Goal: Task Accomplishment & Management: Use online tool/utility

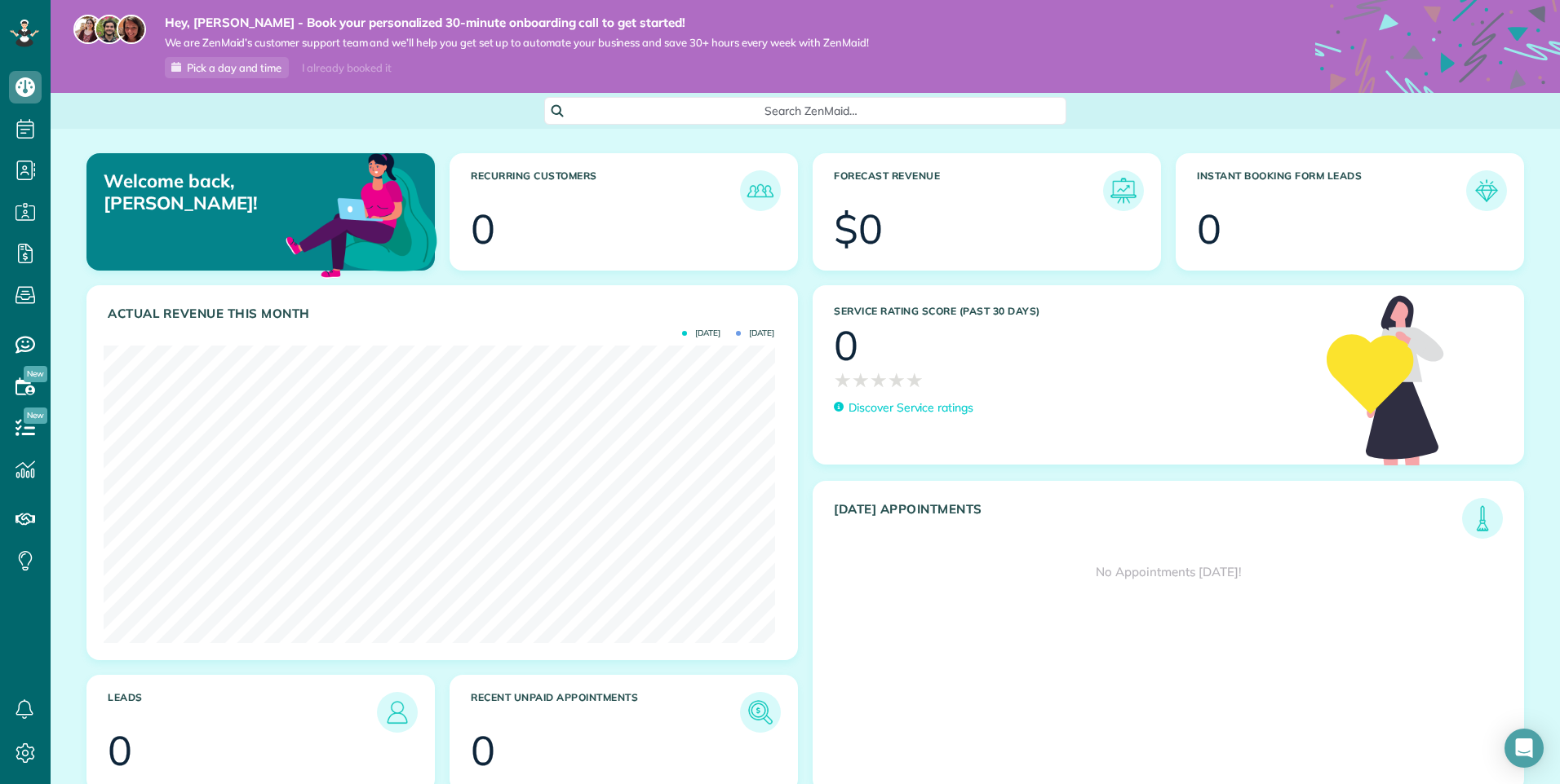
scroll to position [66, 0]
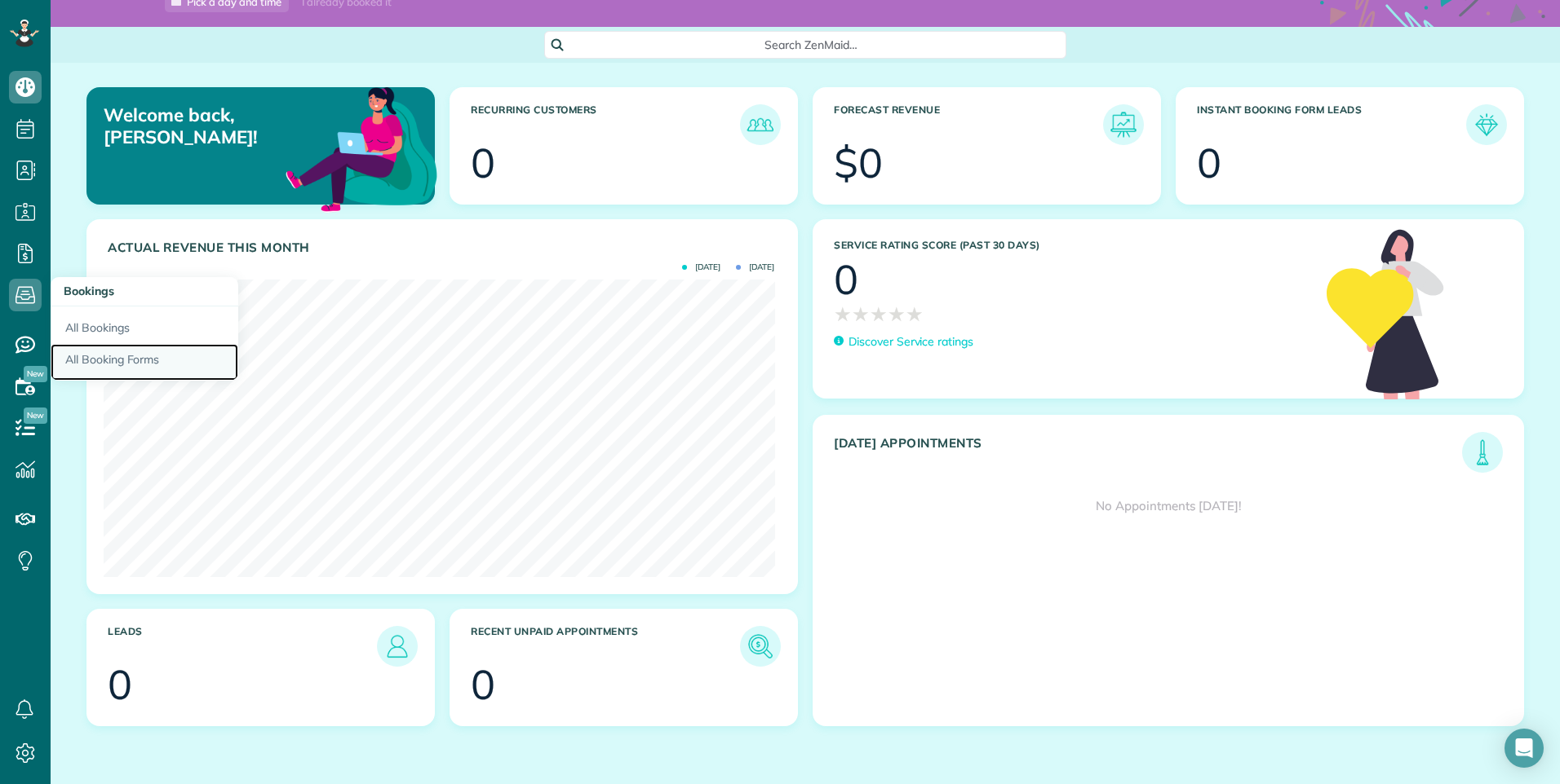
click at [103, 352] on link "All Booking Forms" at bounding box center [144, 363] width 187 height 37
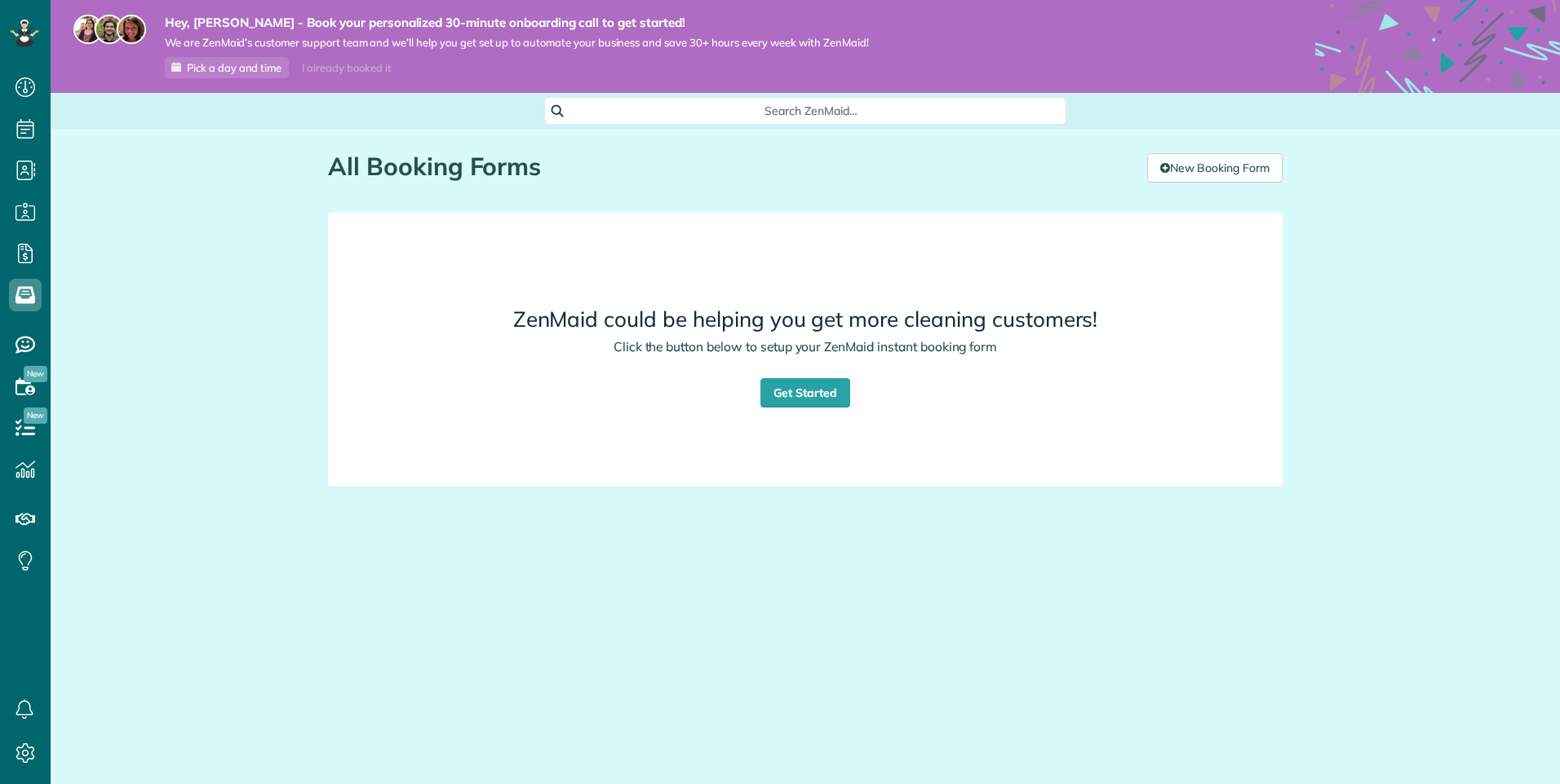
scroll to position [7, 7]
click at [775, 385] on link "Get Started" at bounding box center [804, 393] width 90 height 30
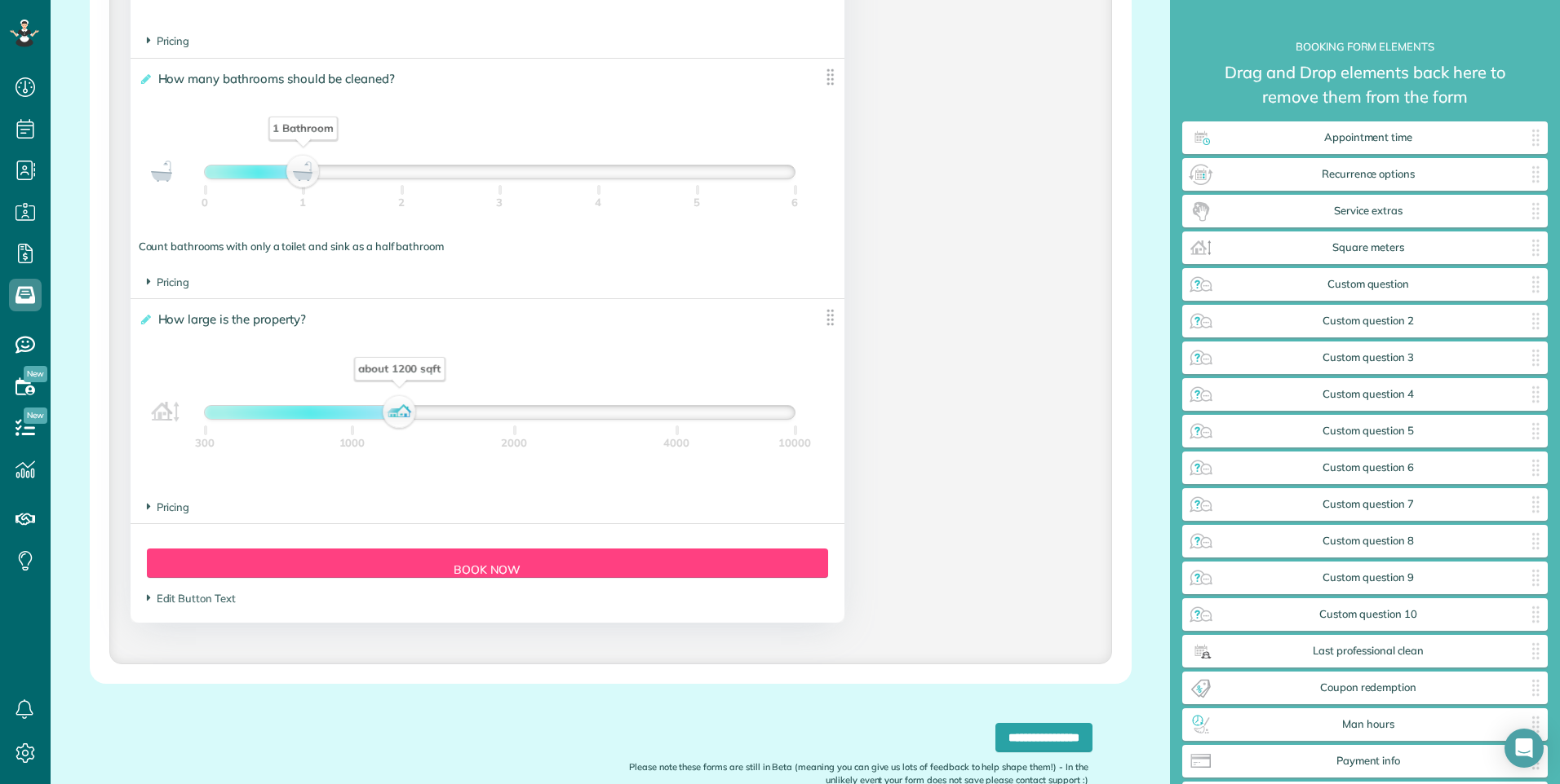
scroll to position [1361, 0]
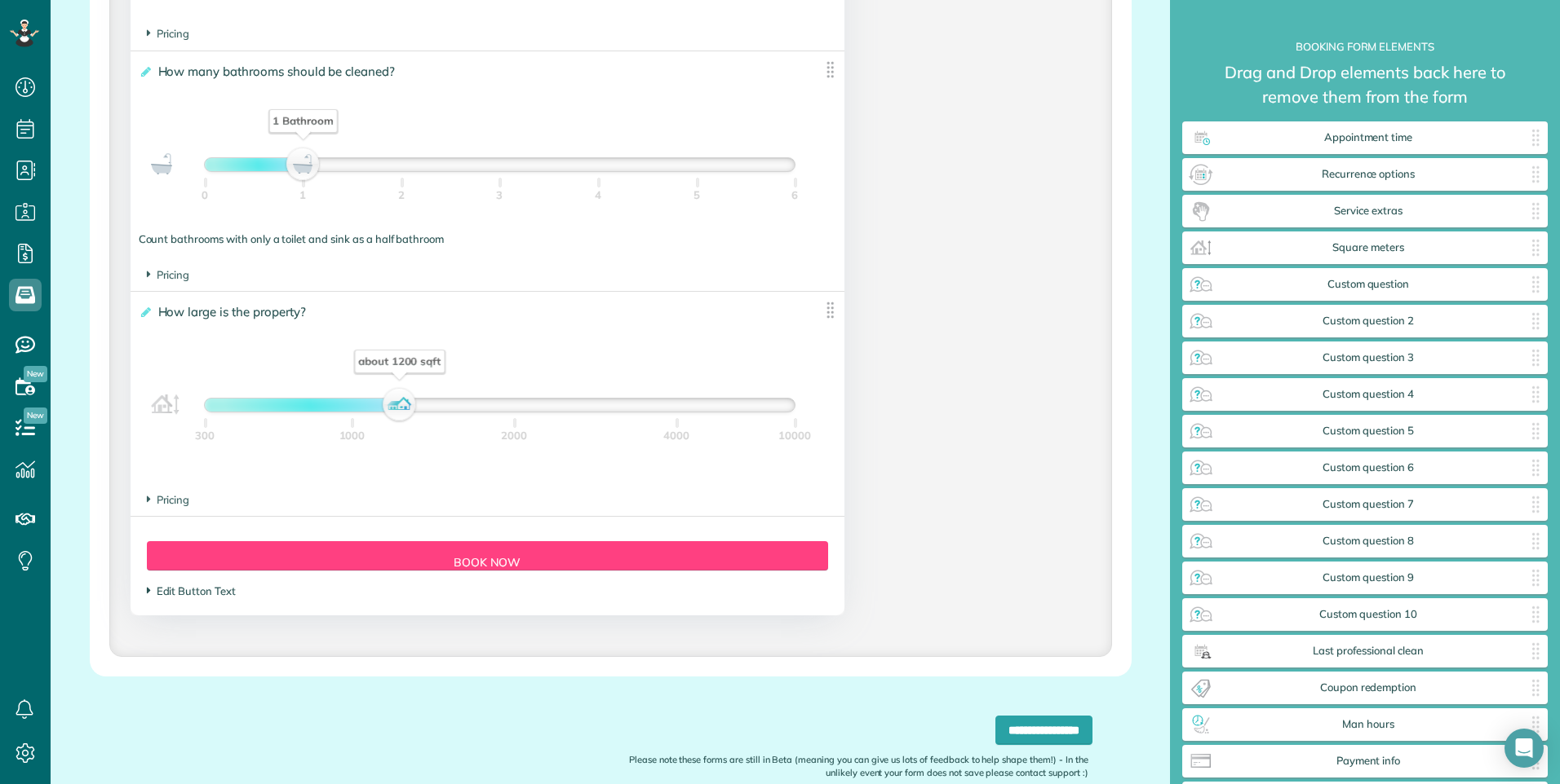
click at [199, 597] on span "Edit Button Text" at bounding box center [191, 591] width 89 height 13
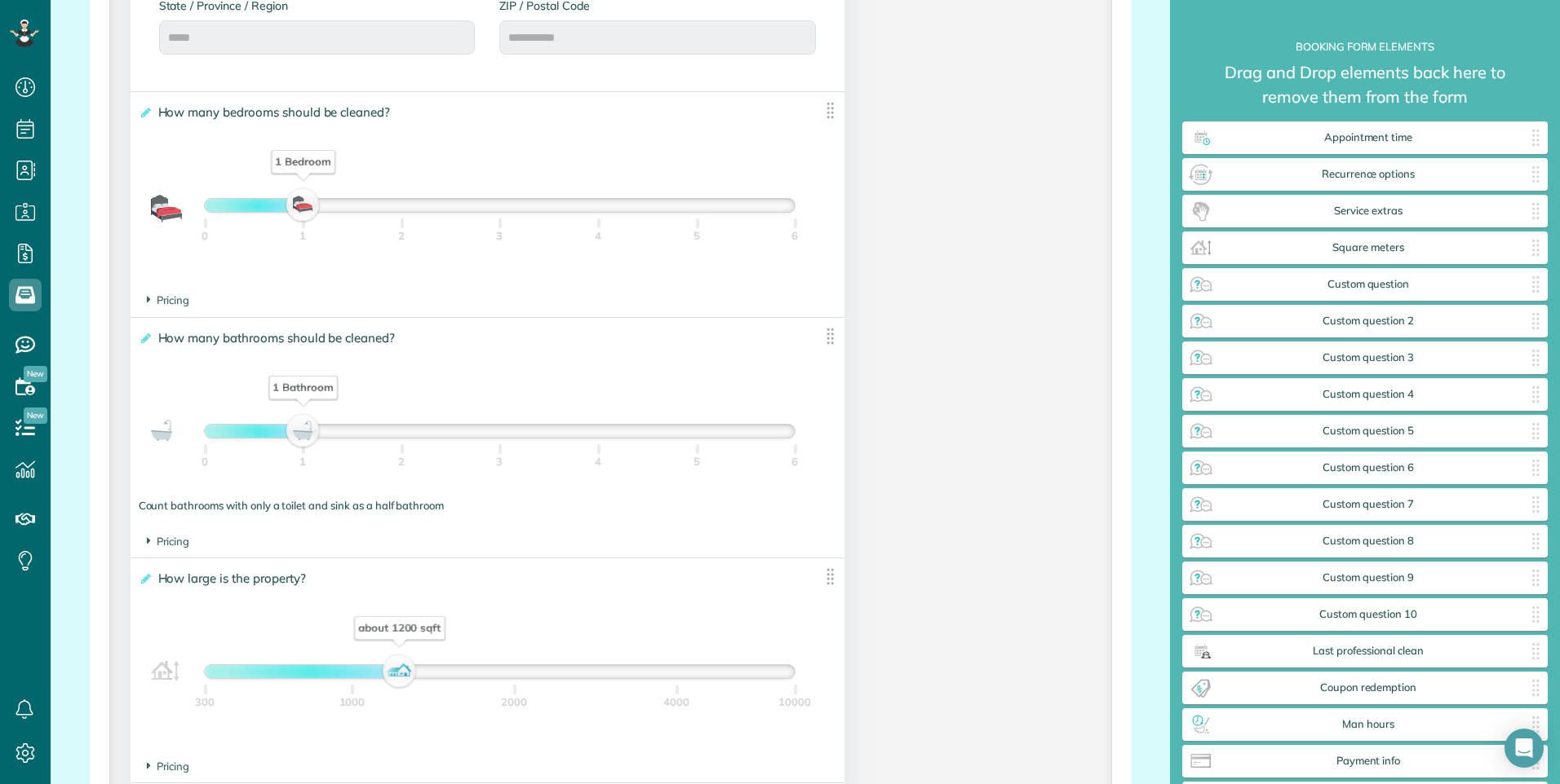
scroll to position [1319, 0]
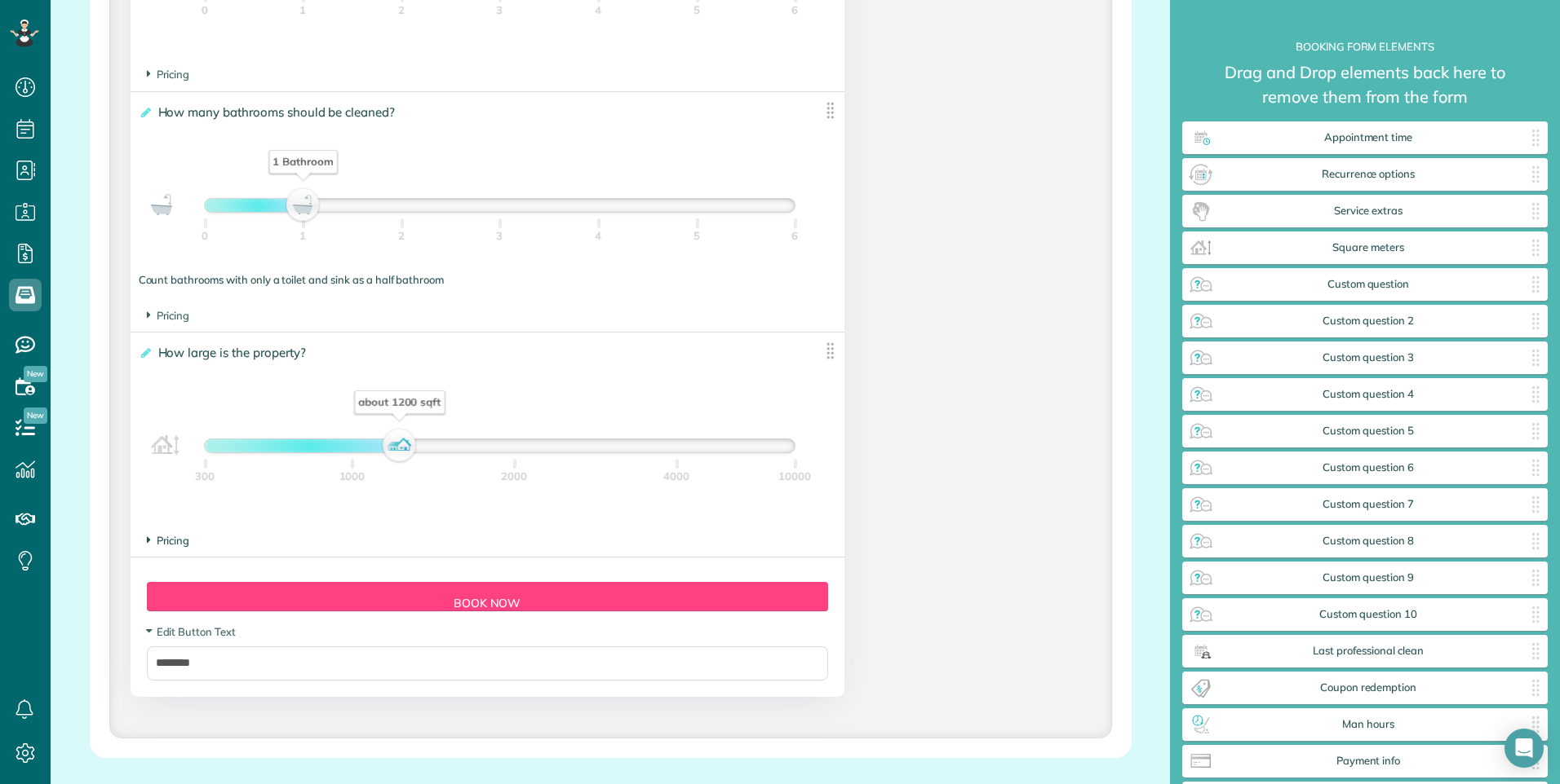
click at [168, 536] on span "Pricing" at bounding box center [169, 539] width 43 height 13
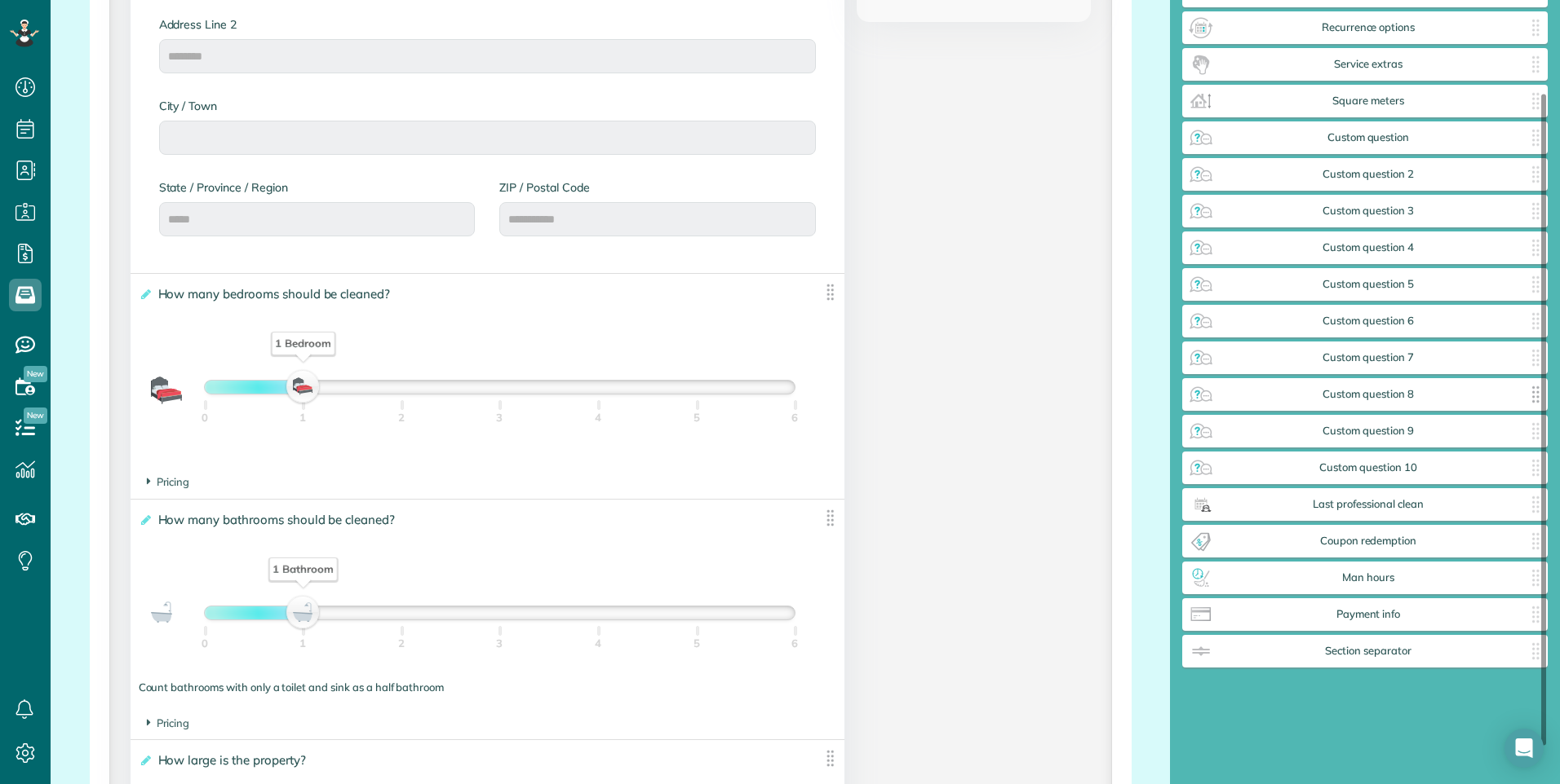
scroll to position [157, 0]
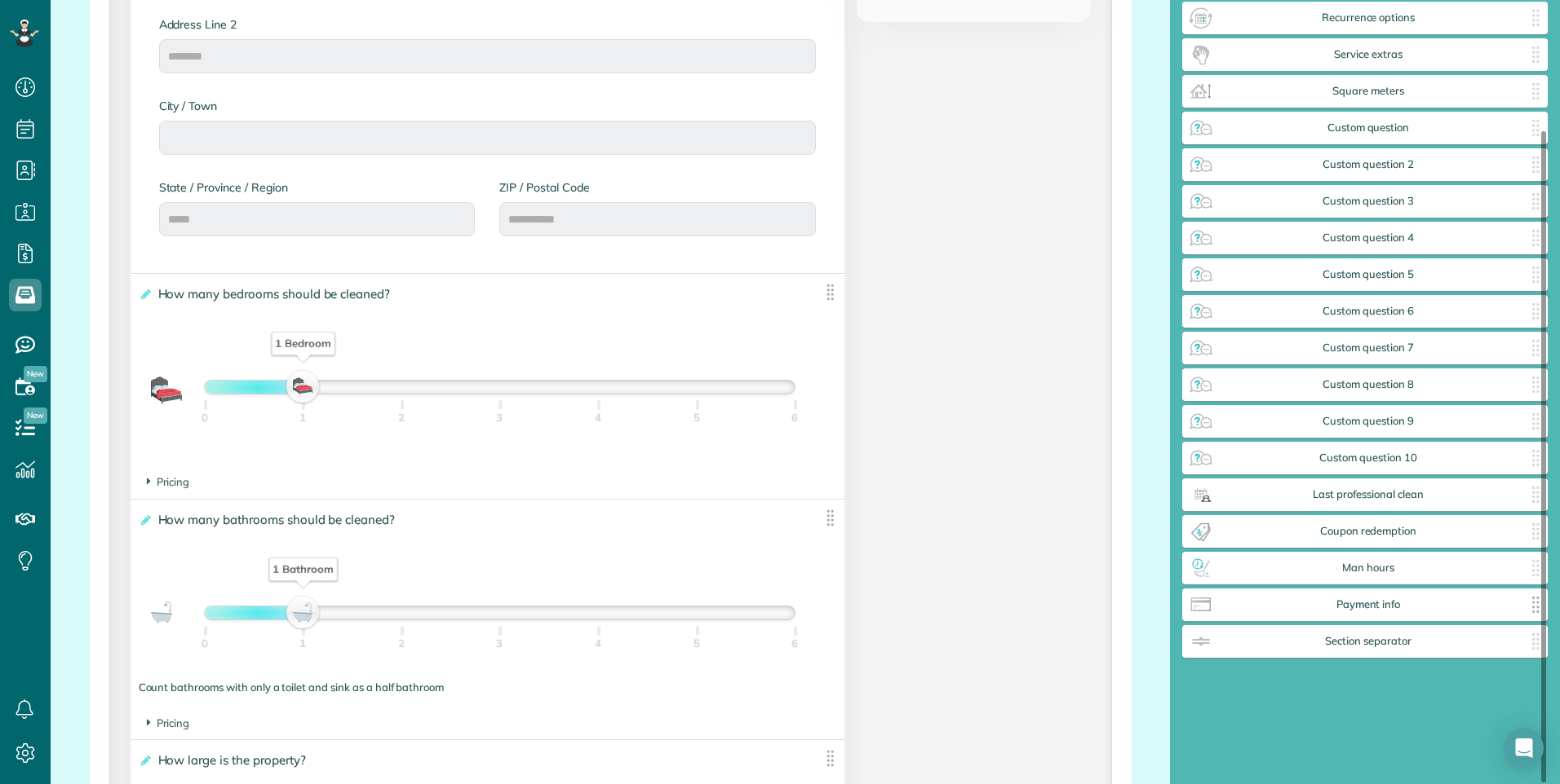
click at [1291, 611] on div "Payment info ✕" at bounding box center [1365, 605] width 365 height 33
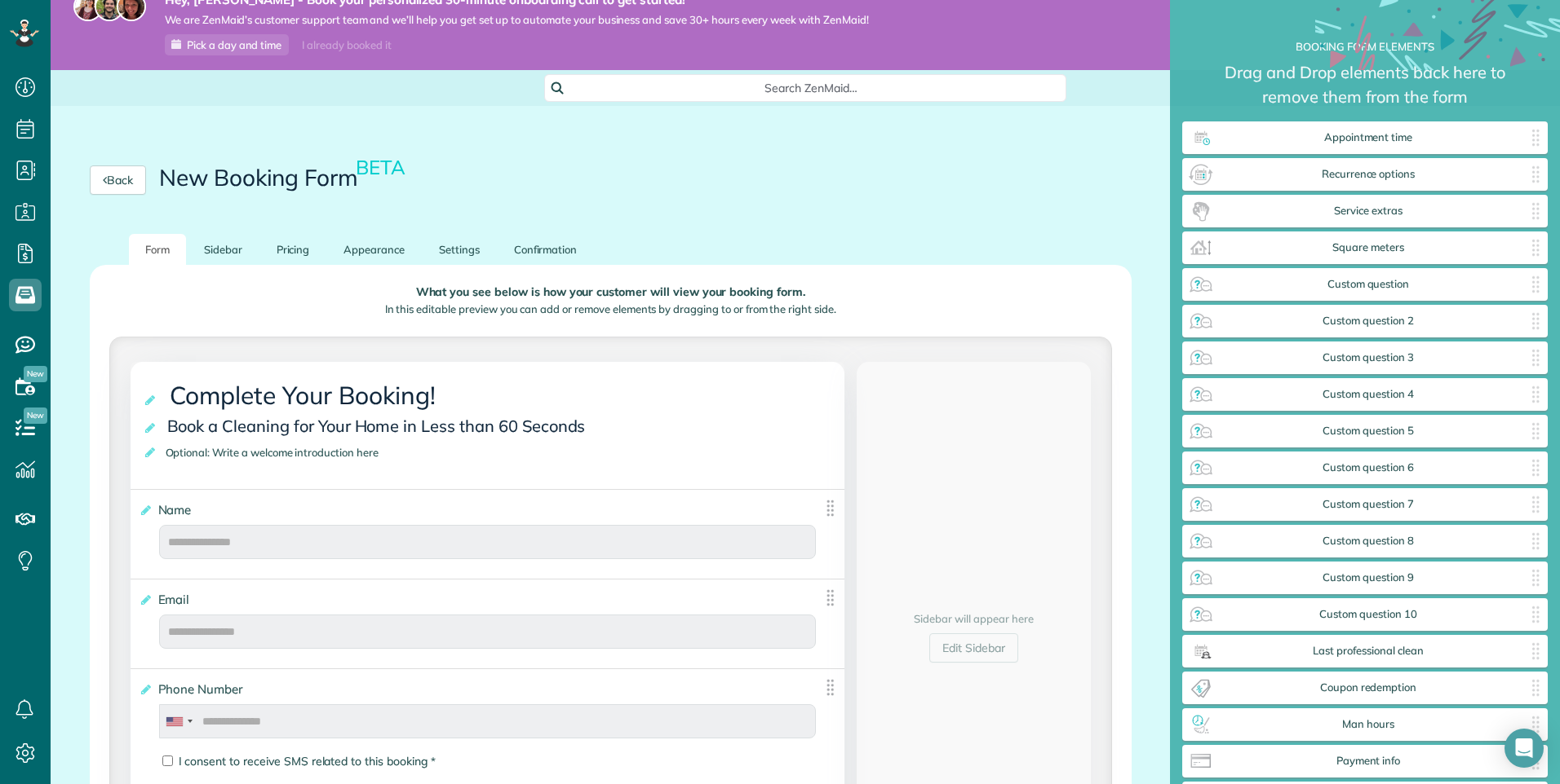
scroll to position [16, 0]
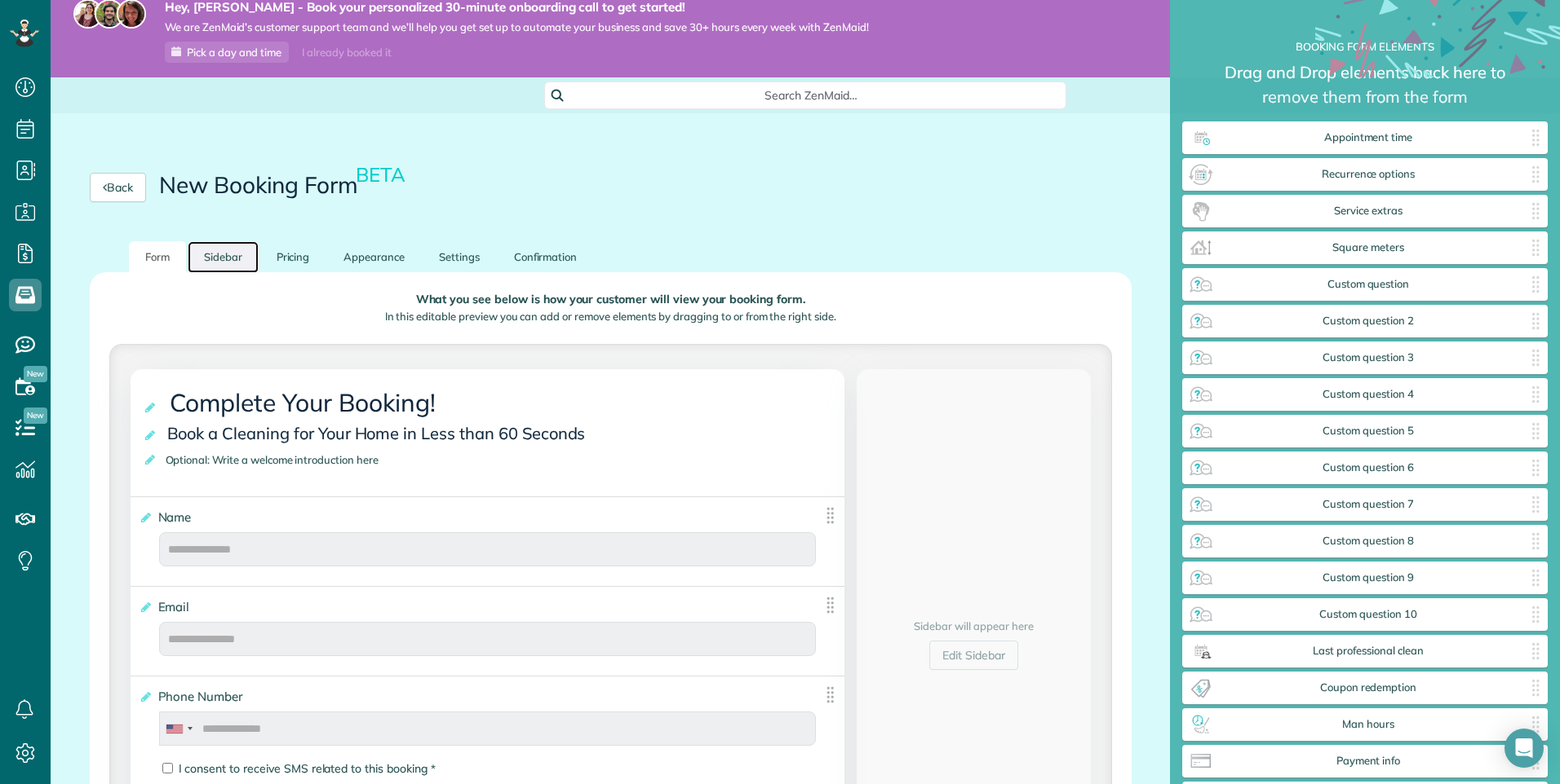
click at [200, 264] on link "Sidebar" at bounding box center [223, 257] width 71 height 32
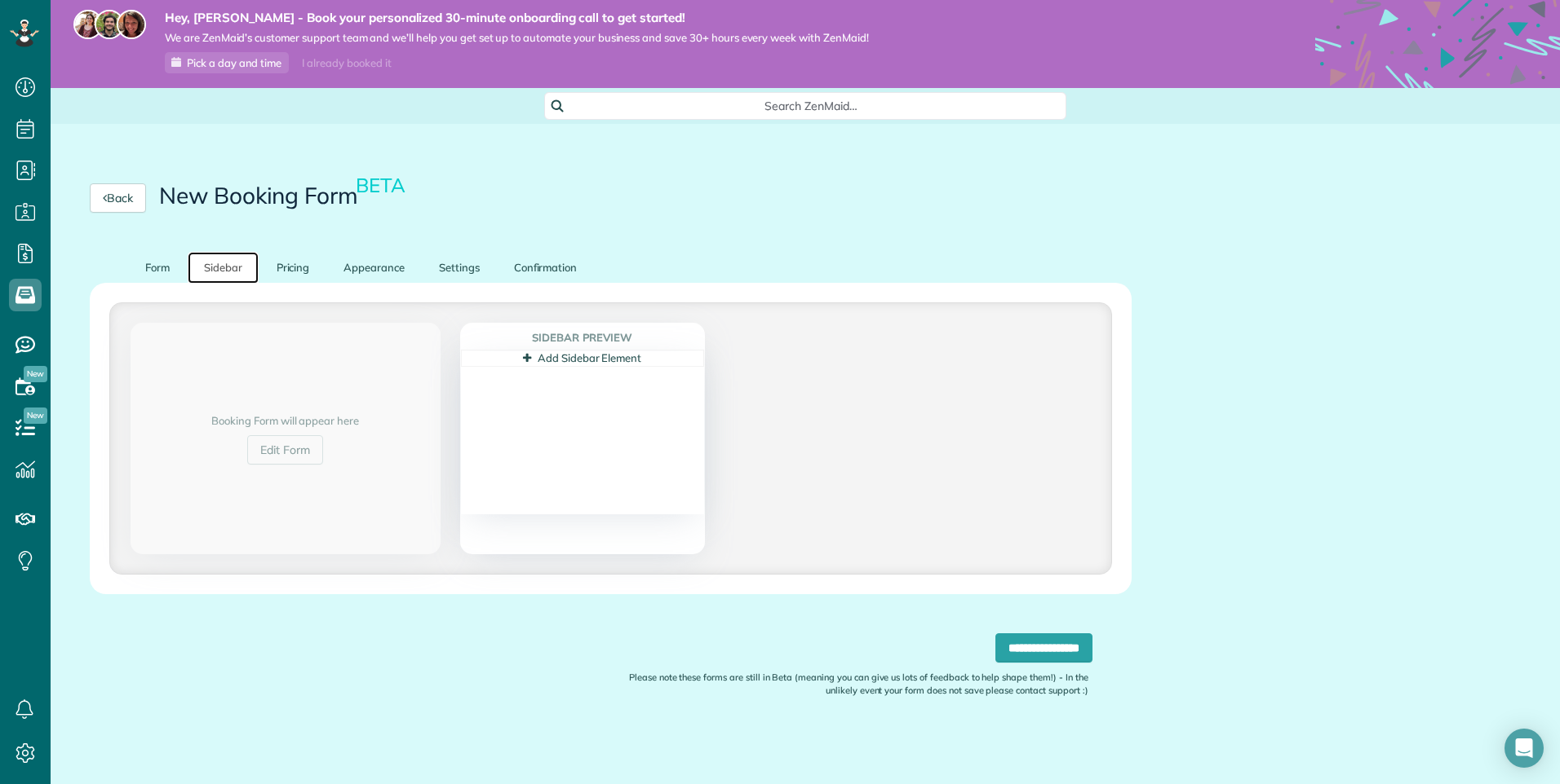
scroll to position [5, 0]
click at [275, 269] on link "Pricing" at bounding box center [293, 267] width 66 height 32
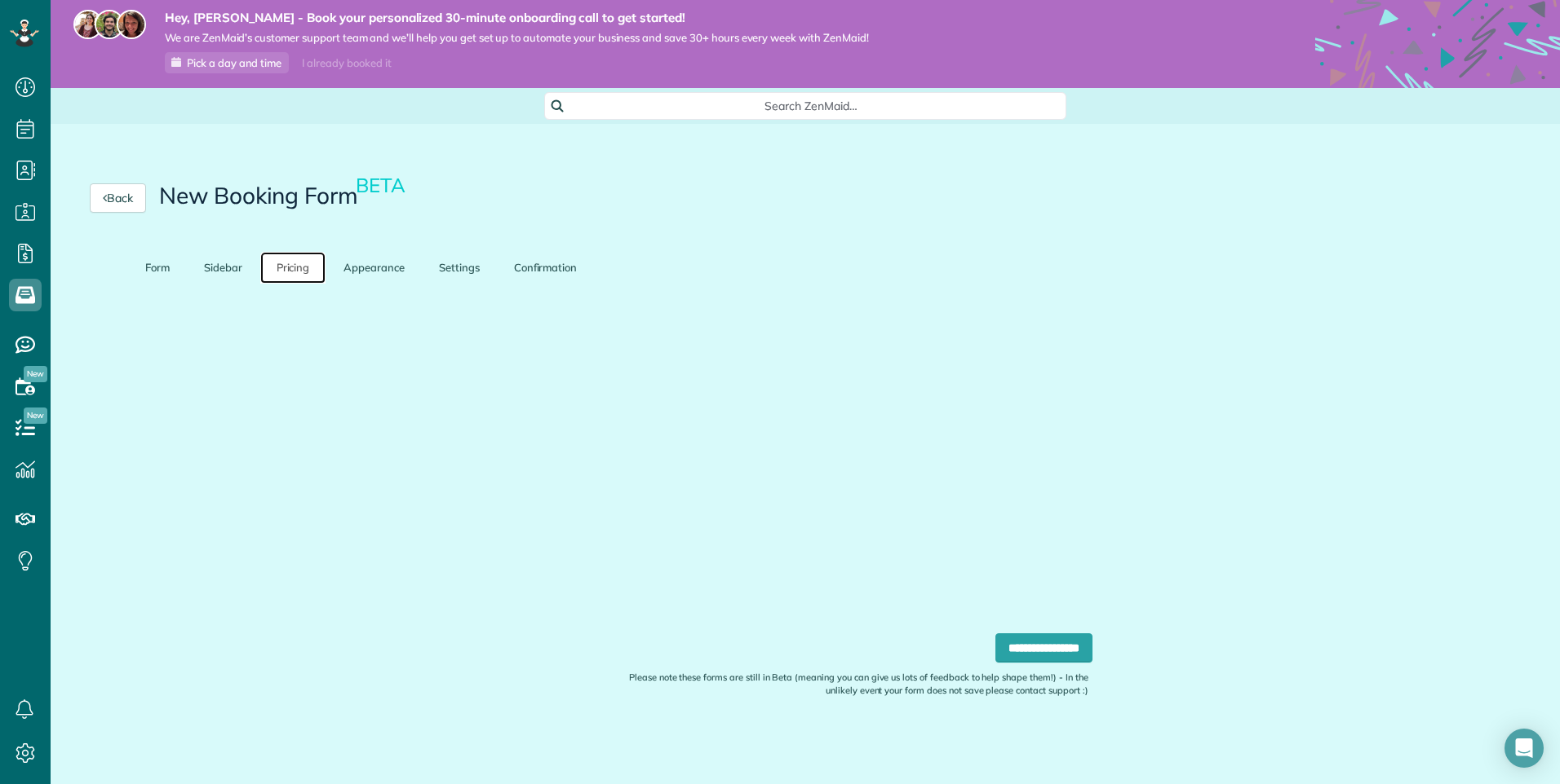
scroll to position [0, 0]
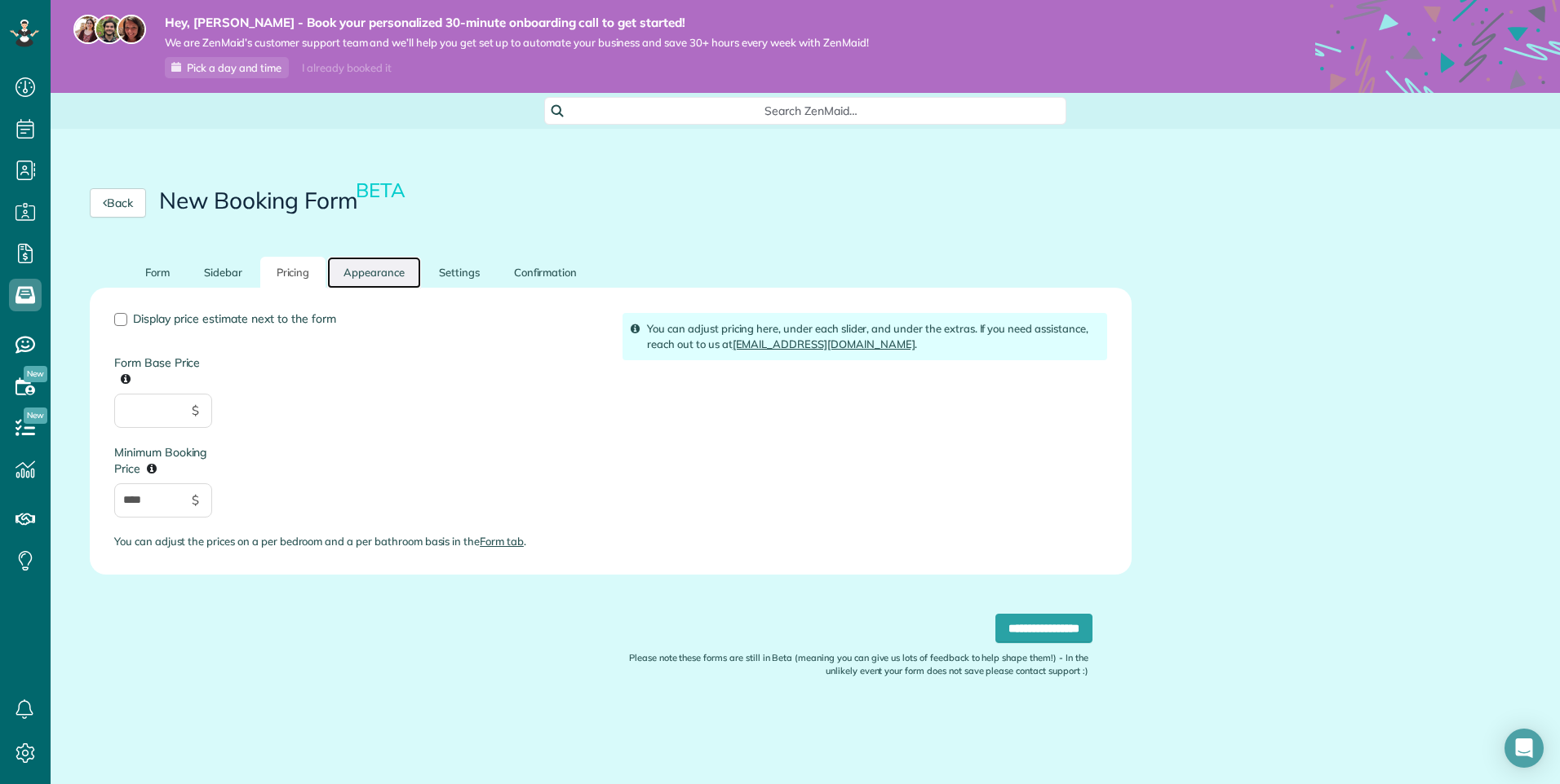
click at [379, 278] on link "Appearance" at bounding box center [373, 272] width 94 height 32
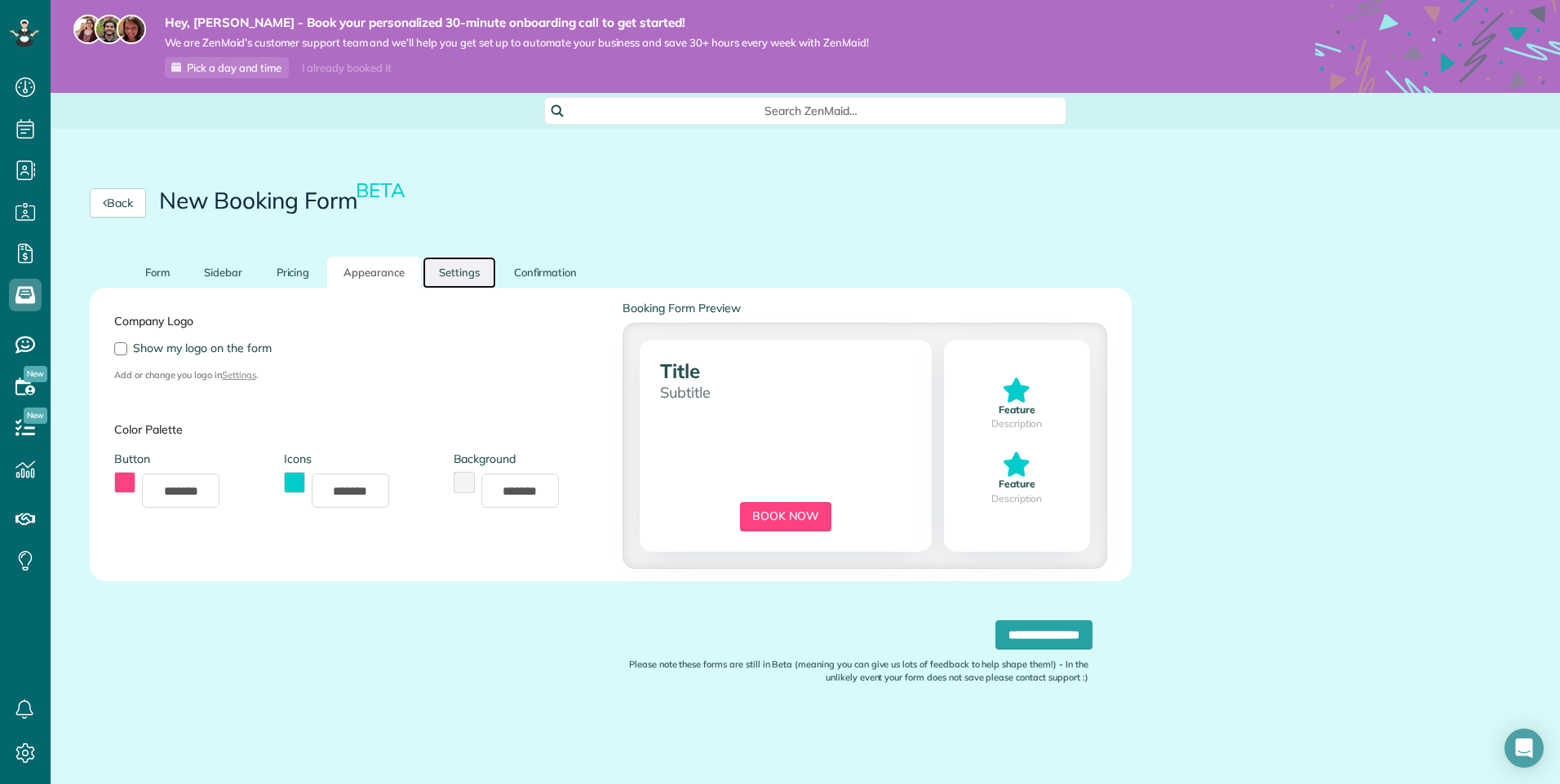
click at [435, 273] on link "Settings" at bounding box center [459, 272] width 73 height 32
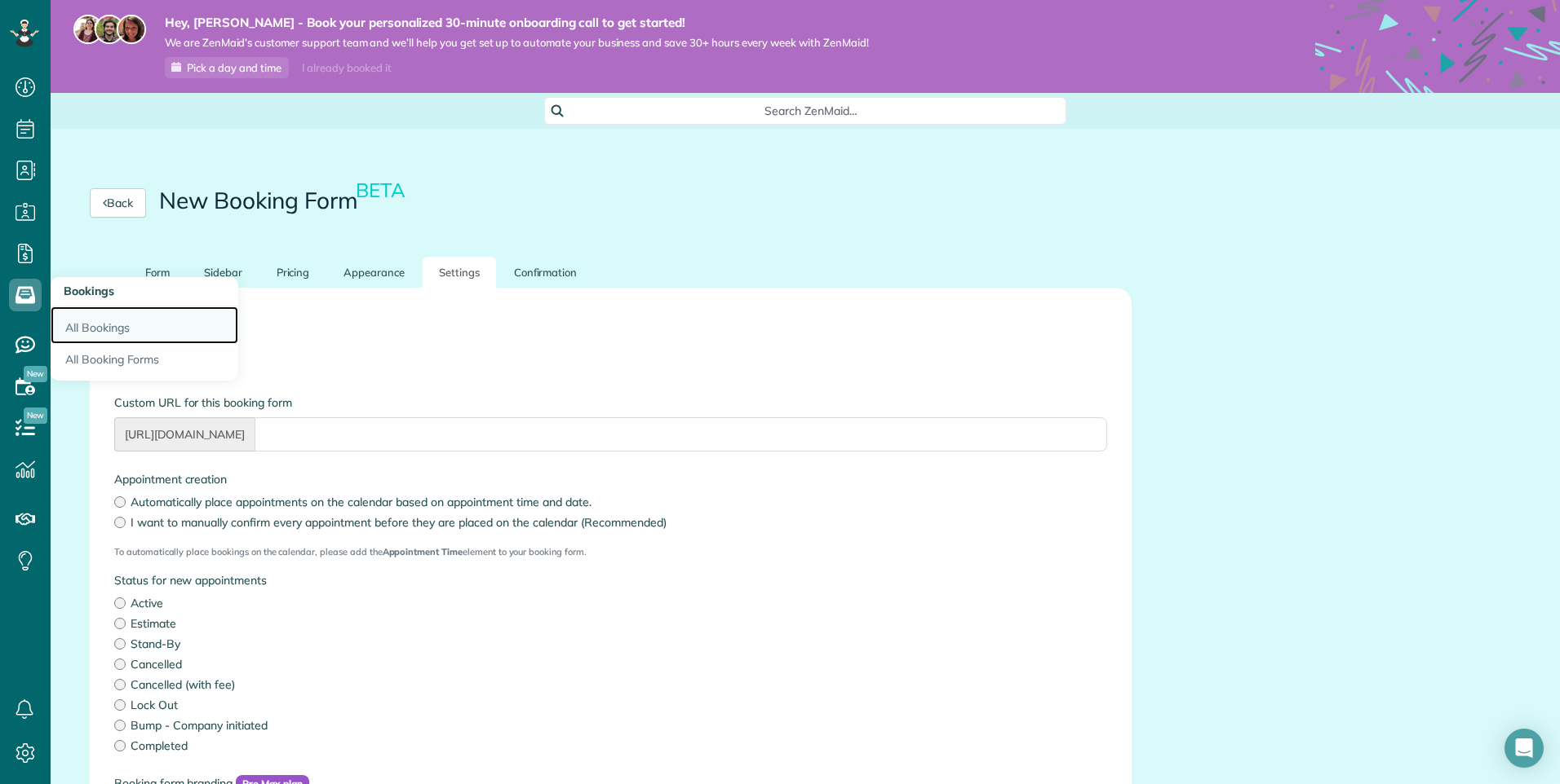
click at [101, 330] on link "All Bookings" at bounding box center [144, 325] width 187 height 37
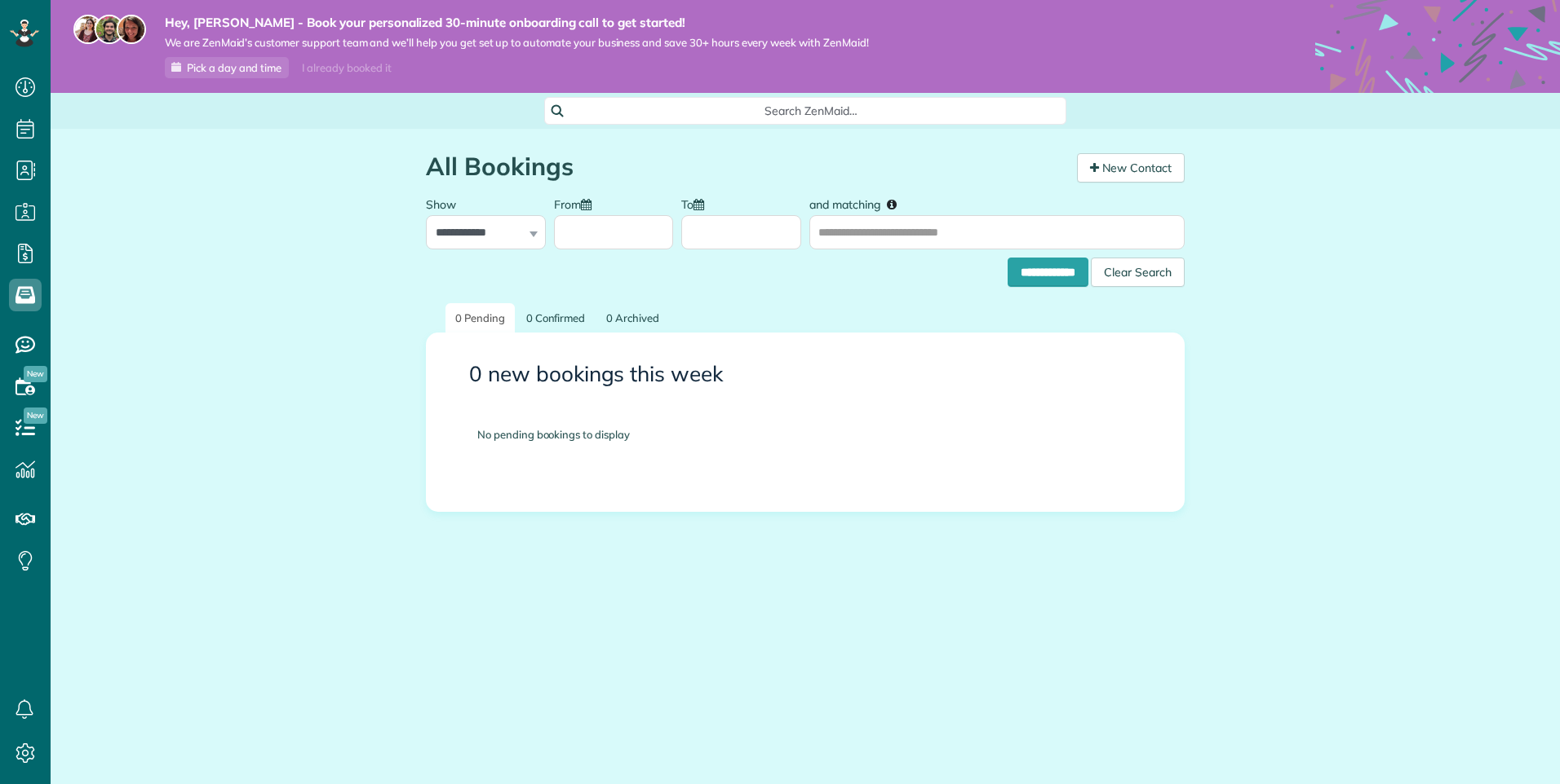
scroll to position [7, 7]
click at [29, 749] on icon at bounding box center [25, 752] width 33 height 33
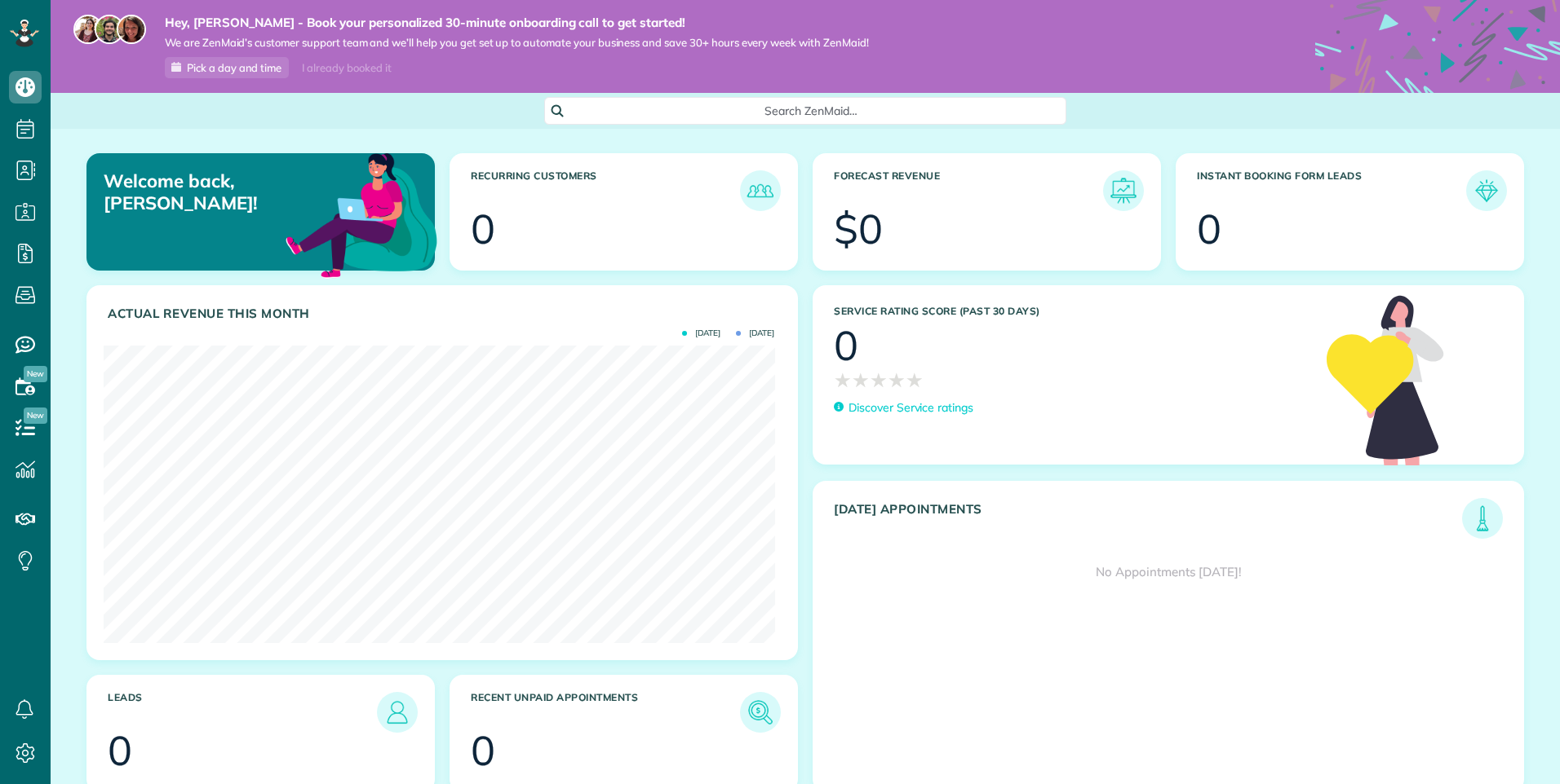
scroll to position [298, 670]
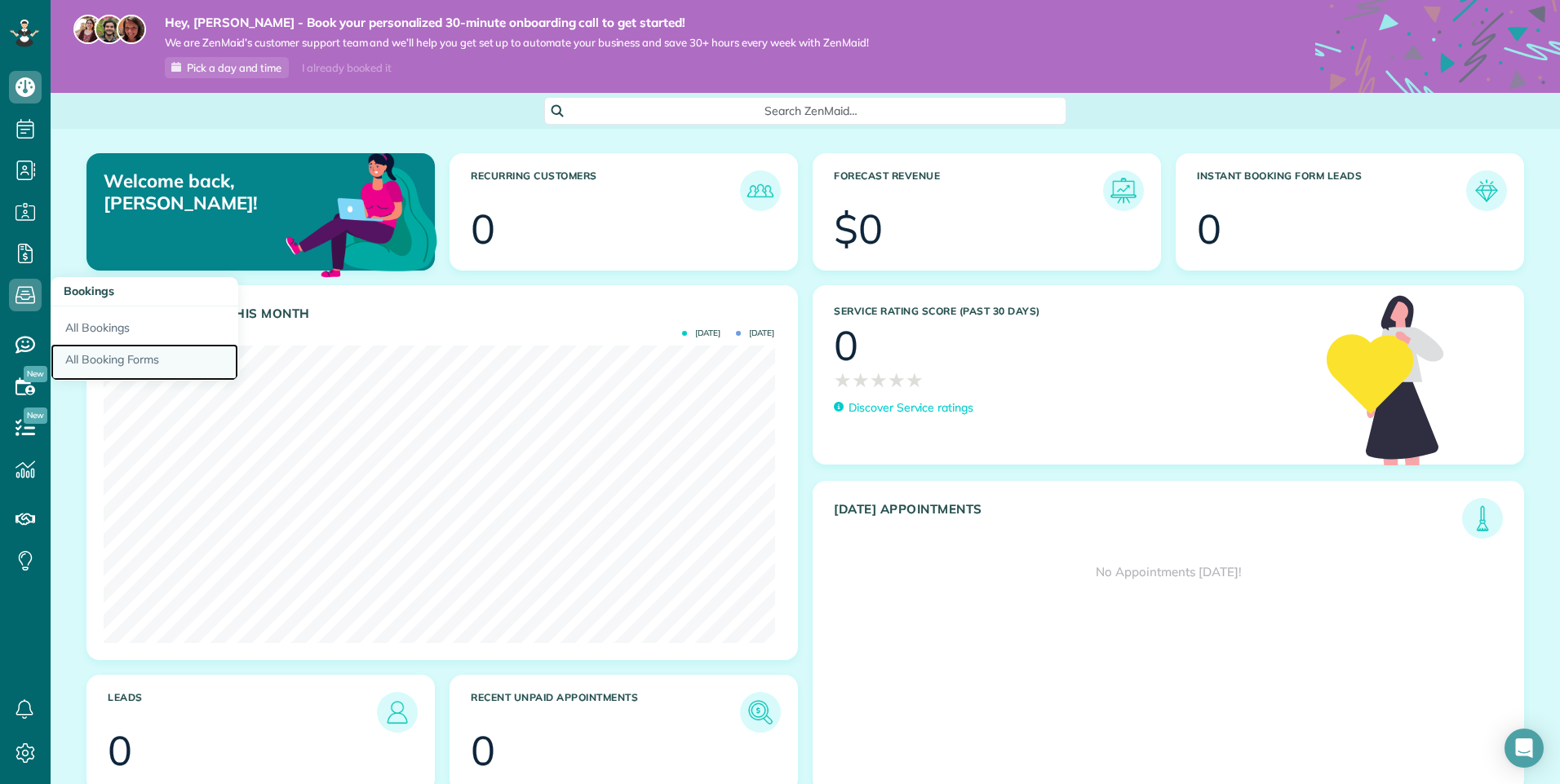
click at [93, 357] on link "All Booking Forms" at bounding box center [144, 363] width 187 height 37
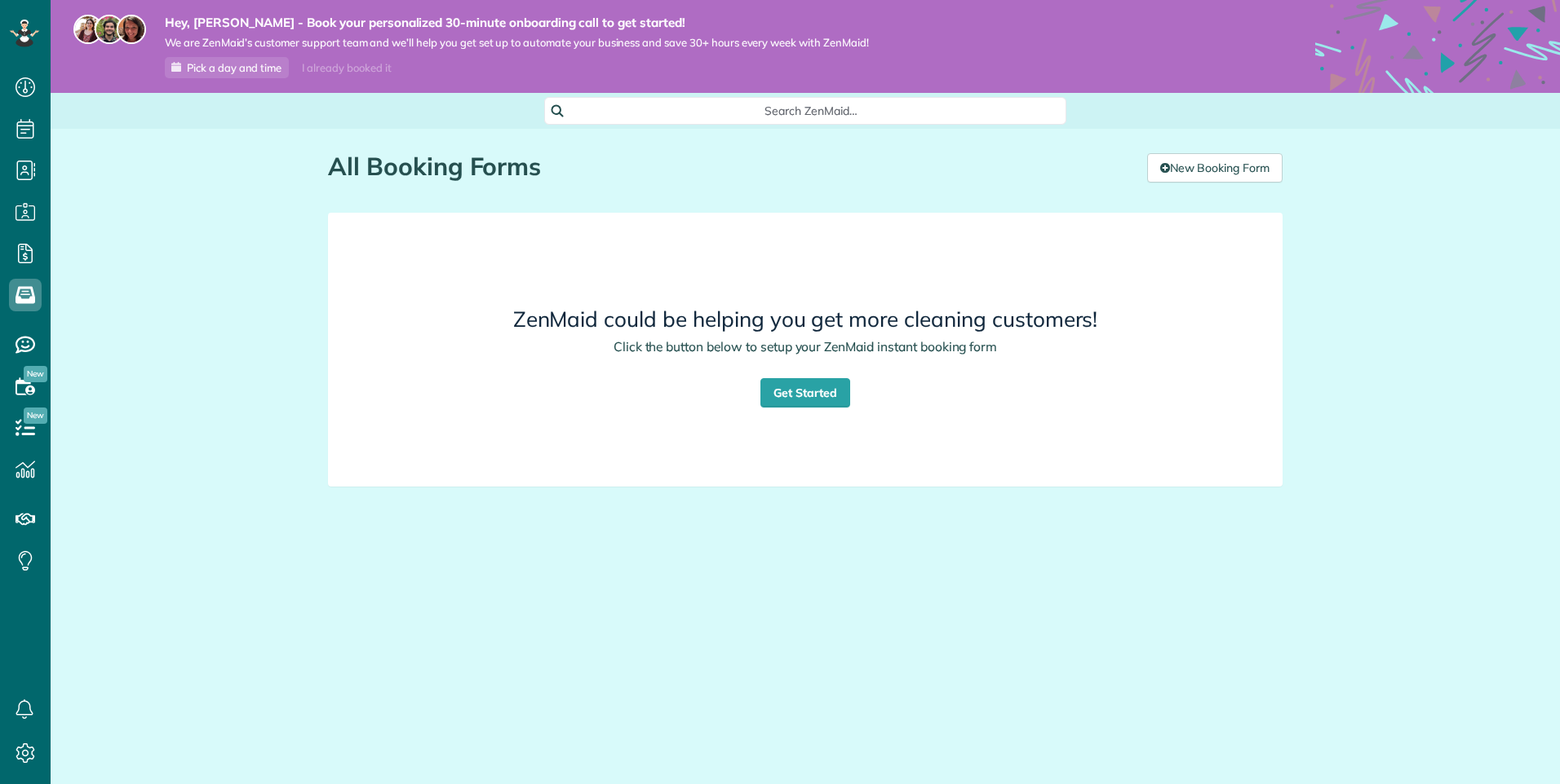
scroll to position [7, 7]
click at [1239, 163] on link "New Booking Form" at bounding box center [1214, 168] width 135 height 30
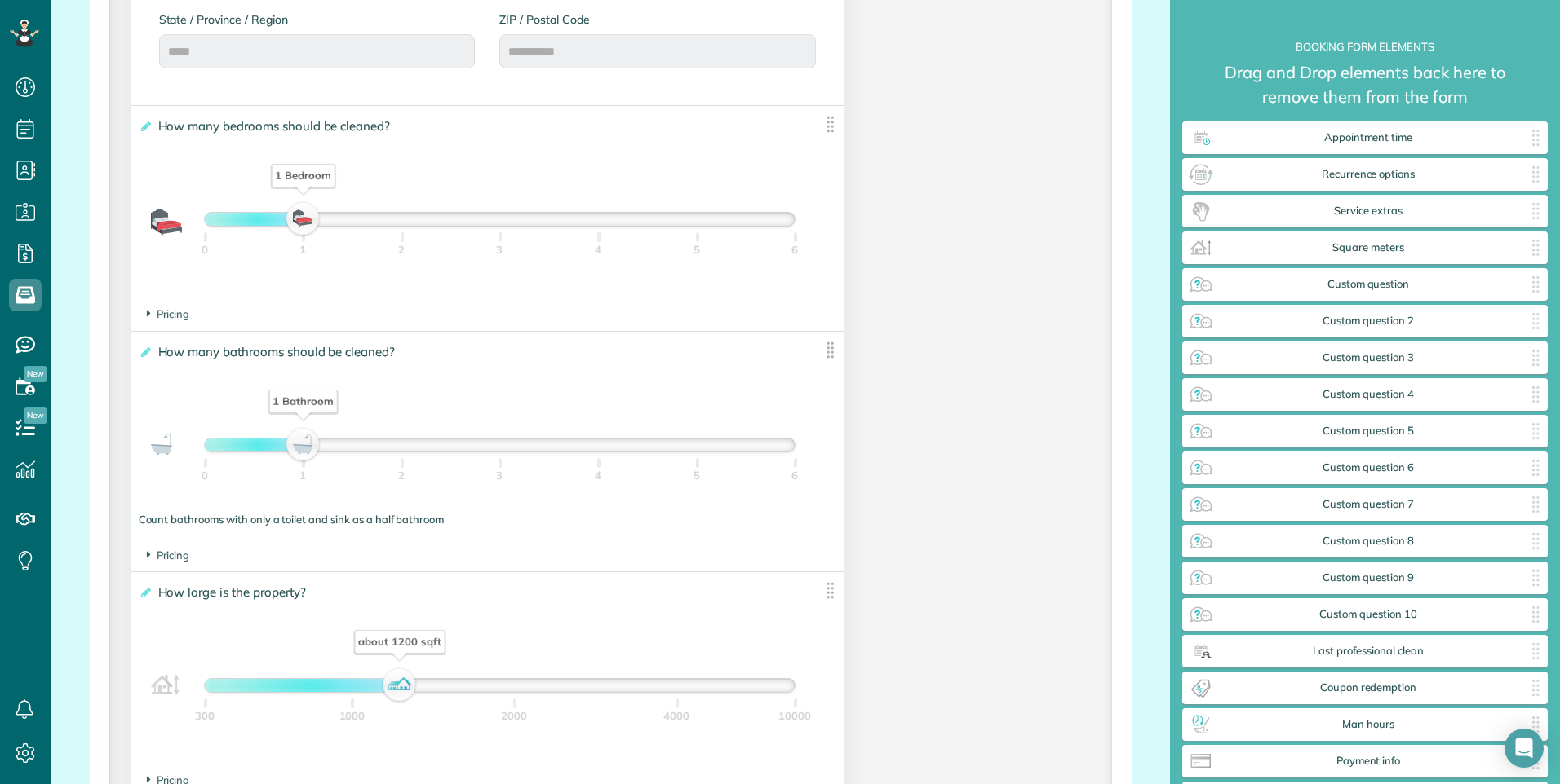
scroll to position [1386, 0]
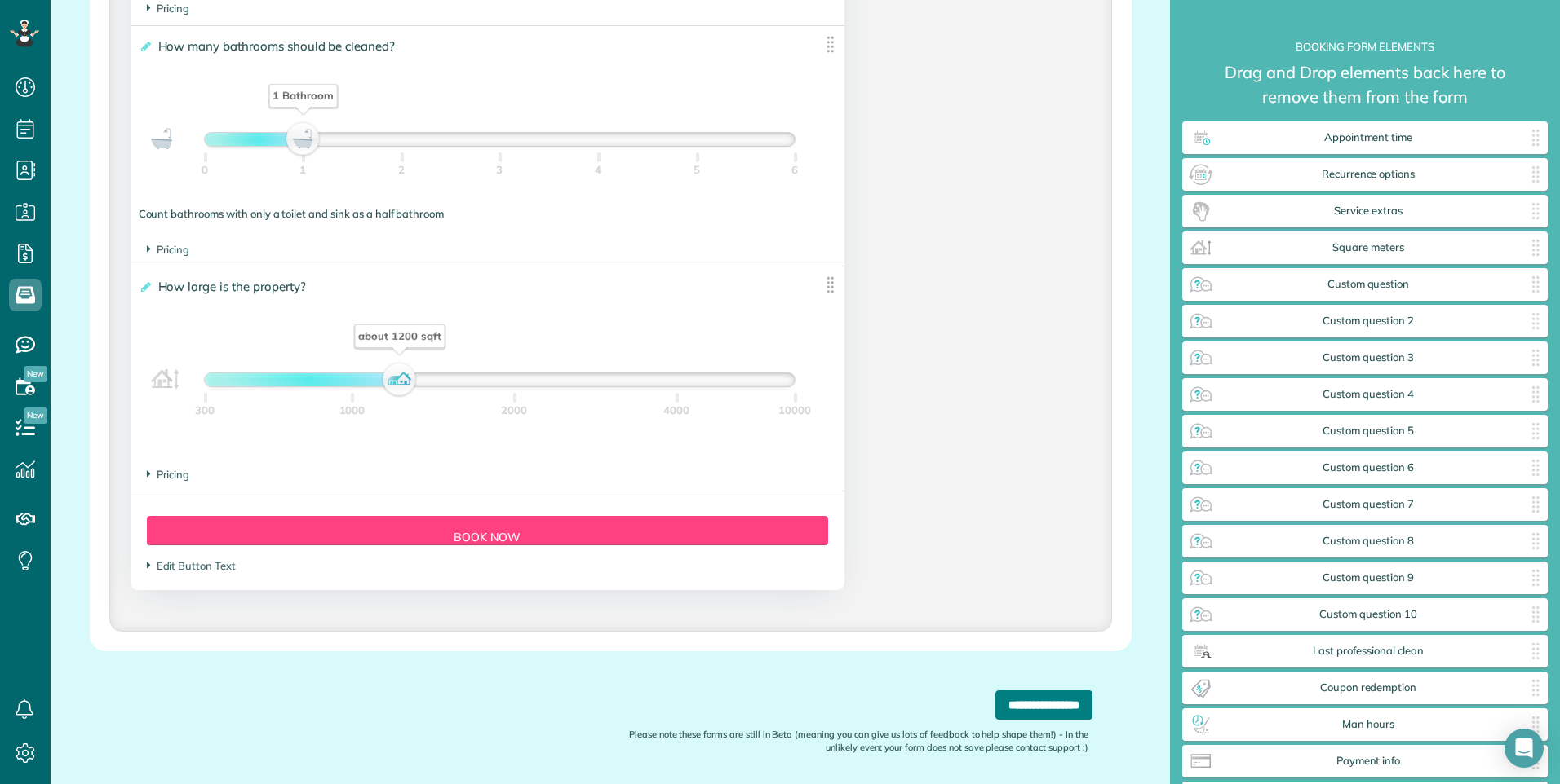
click at [995, 707] on input "**********" at bounding box center [1043, 705] width 97 height 30
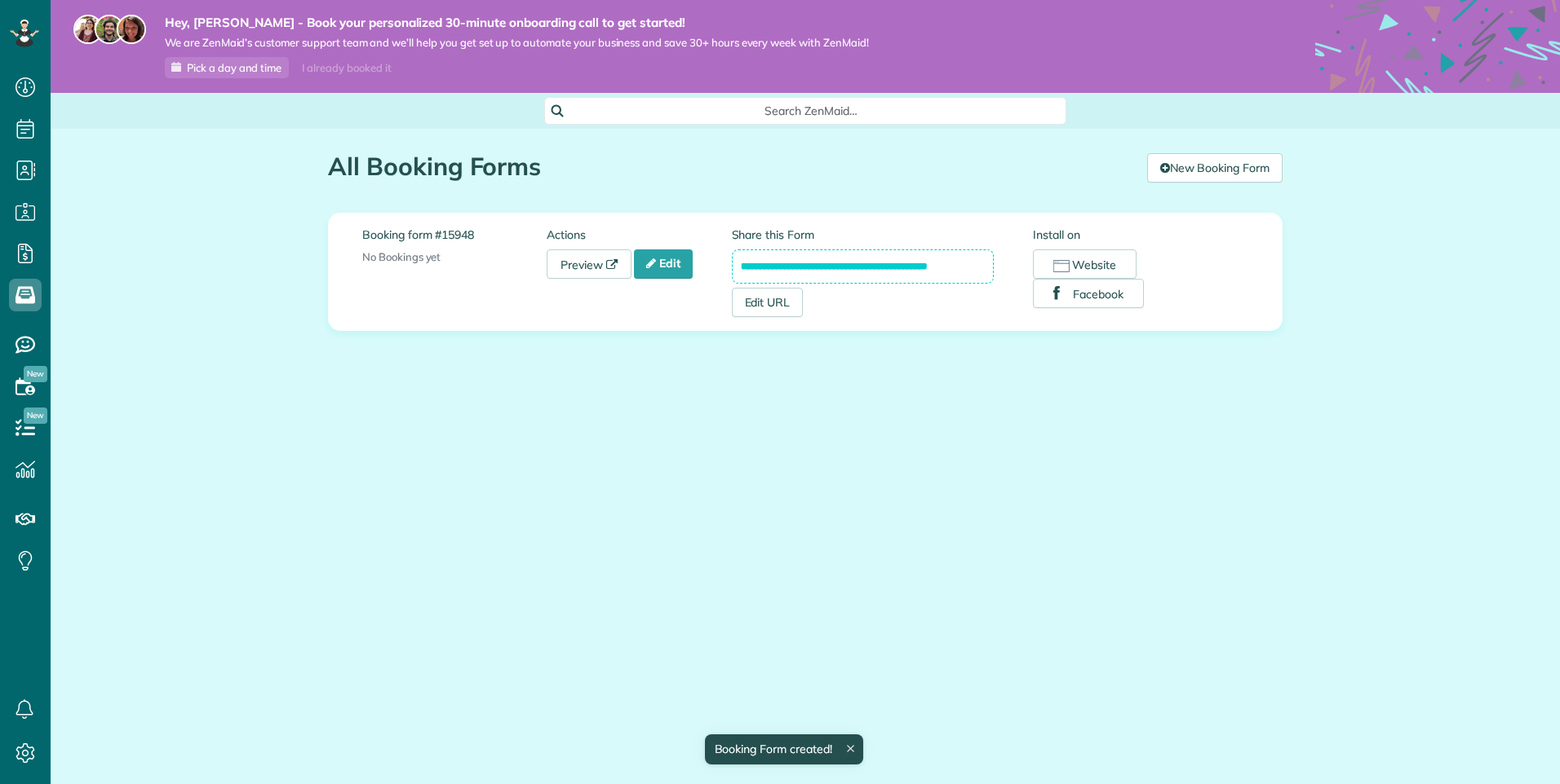
scroll to position [7, 7]
drag, startPoint x: 737, startPoint y: 264, endPoint x: 1018, endPoint y: 286, distance: 281.9
click at [1018, 286] on div "**********" at bounding box center [882, 272] width 302 height 91
click at [1058, 261] on rect "button" at bounding box center [1062, 267] width 16 height 12
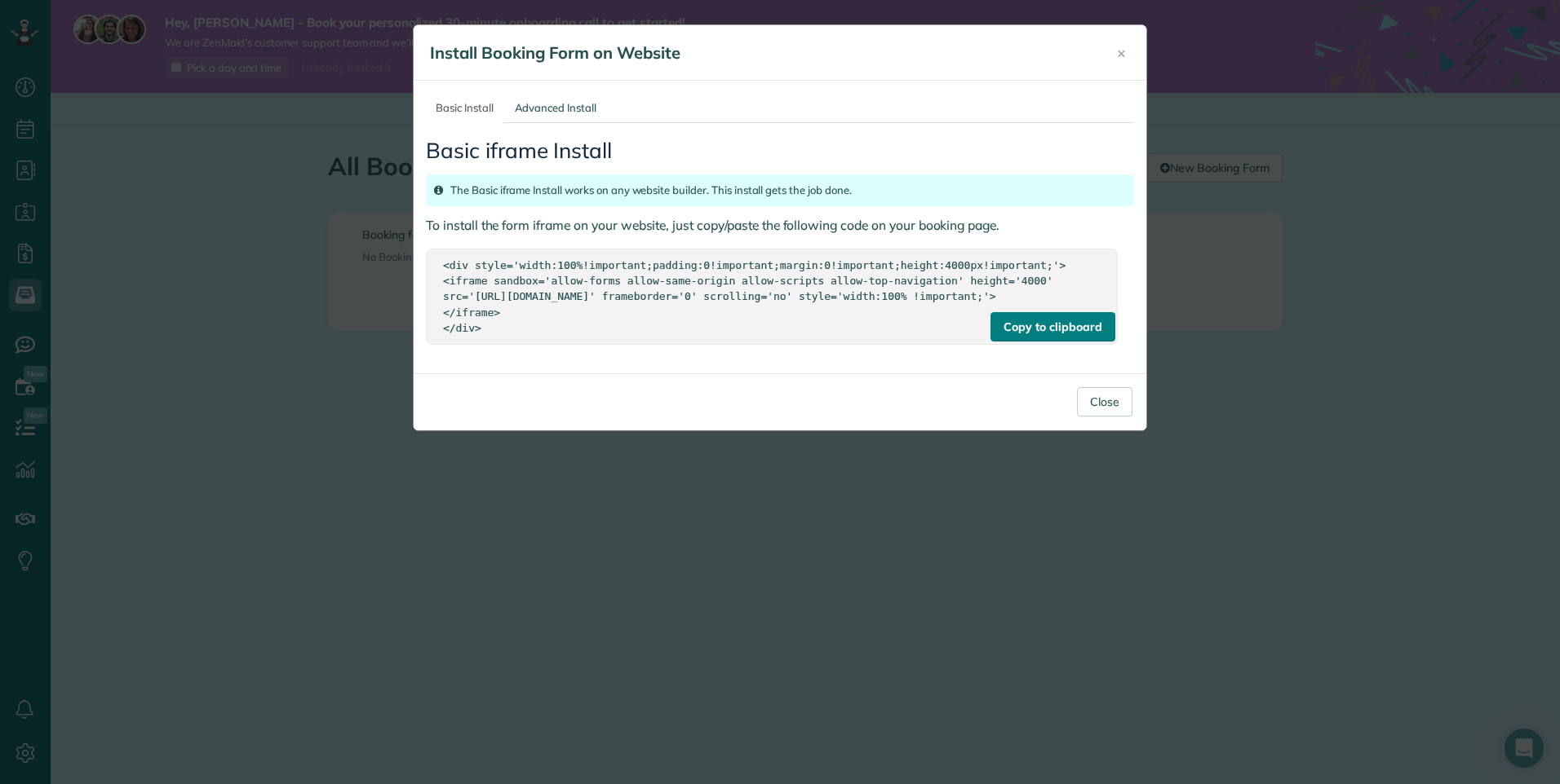
click at [1036, 341] on div "Copy to clipboard" at bounding box center [1053, 327] width 124 height 30
